Goal: Task Accomplishment & Management: Use online tool/utility

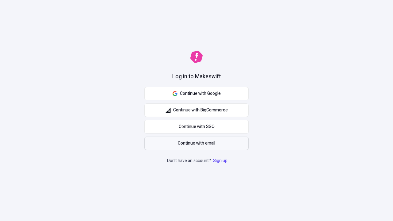
click at [196, 143] on span "Continue with email" at bounding box center [196, 143] width 37 height 7
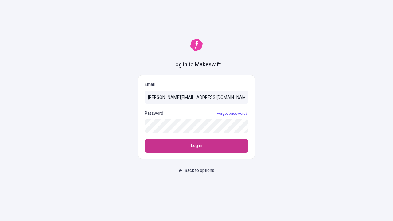
click at [196, 146] on span "Log in" at bounding box center [196, 145] width 11 height 7
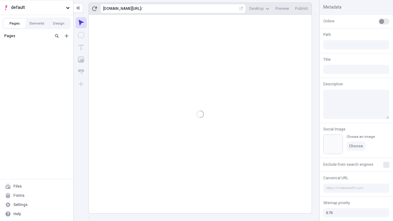
type input "/deep-link-deinde"
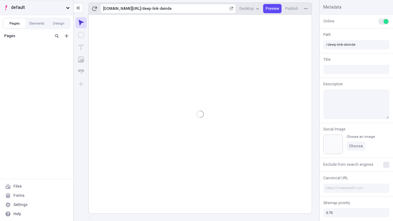
click at [36, 7] on span "default" at bounding box center [37, 7] width 52 height 7
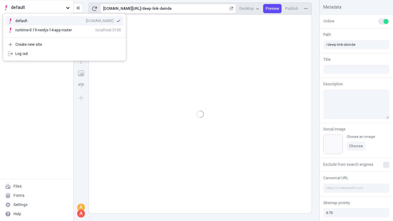
click at [86, 20] on div "[DOMAIN_NAME]" at bounding box center [100, 20] width 28 height 5
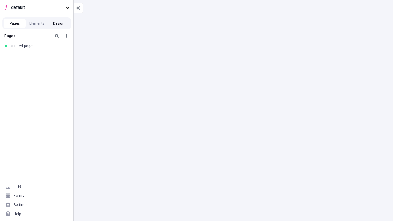
click at [59, 23] on button "Design" at bounding box center [59, 23] width 22 height 9
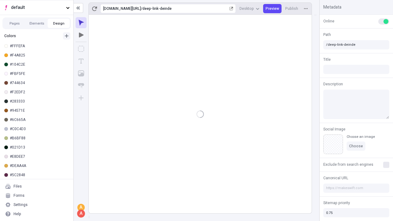
click at [67, 36] on icon "button" at bounding box center [67, 36] width 4 height 4
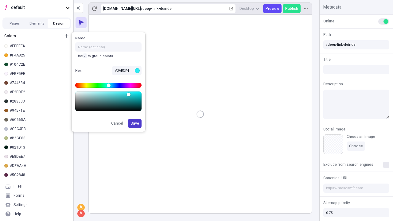
click at [135, 123] on span "Save" at bounding box center [134, 123] width 9 height 5
